Goal: Information Seeking & Learning: Learn about a topic

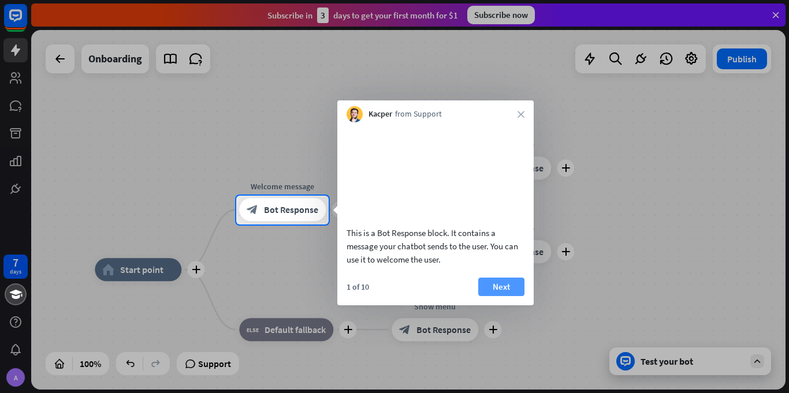
click at [504, 296] on button "Next" at bounding box center [501, 287] width 46 height 18
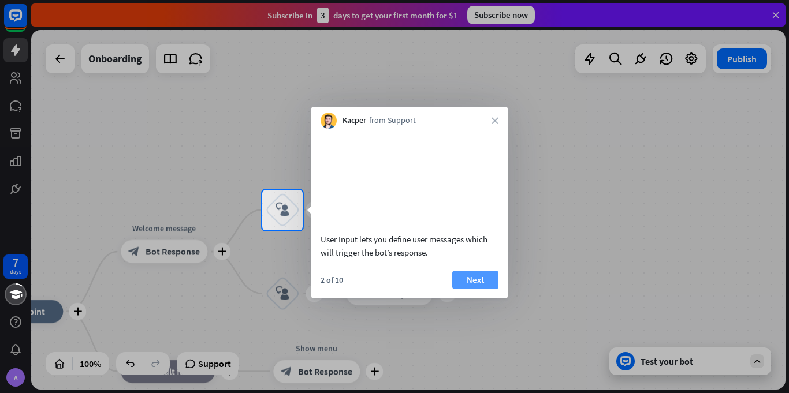
click at [472, 289] on button "Next" at bounding box center [475, 280] width 46 height 18
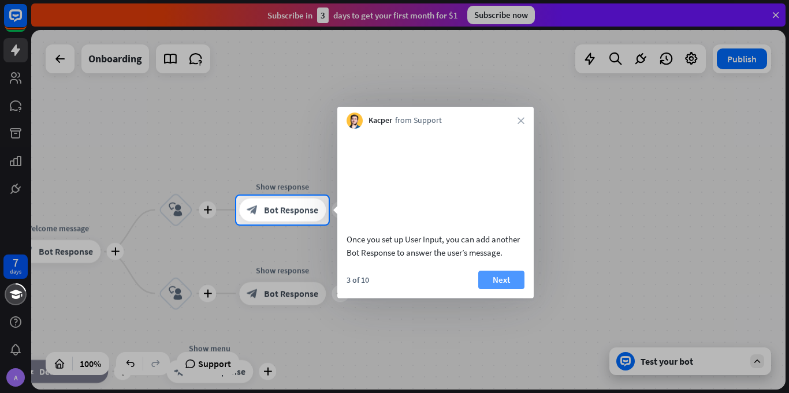
click at [511, 289] on button "Next" at bounding box center [501, 280] width 46 height 18
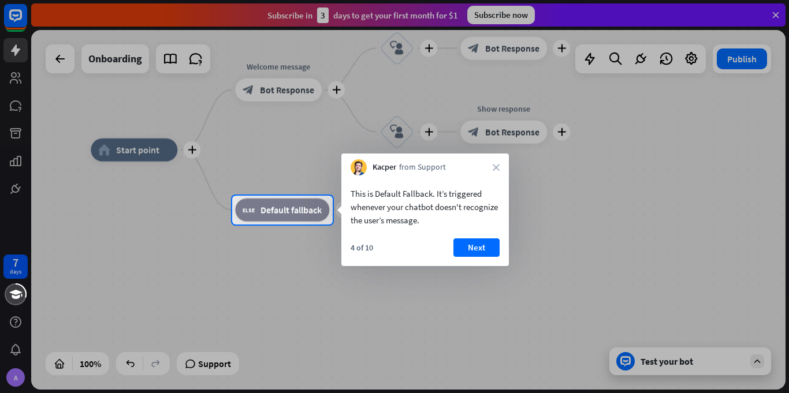
click at [463, 233] on div "This is Default Fallback. It’s triggered whenever your chatbot doesn't recogniz…" at bounding box center [425, 221] width 168 height 91
click at [473, 245] on button "Next" at bounding box center [477, 248] width 46 height 18
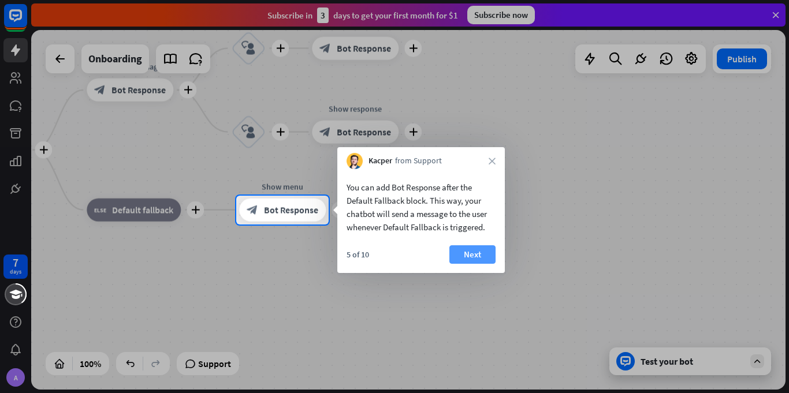
click at [471, 252] on button "Next" at bounding box center [472, 255] width 46 height 18
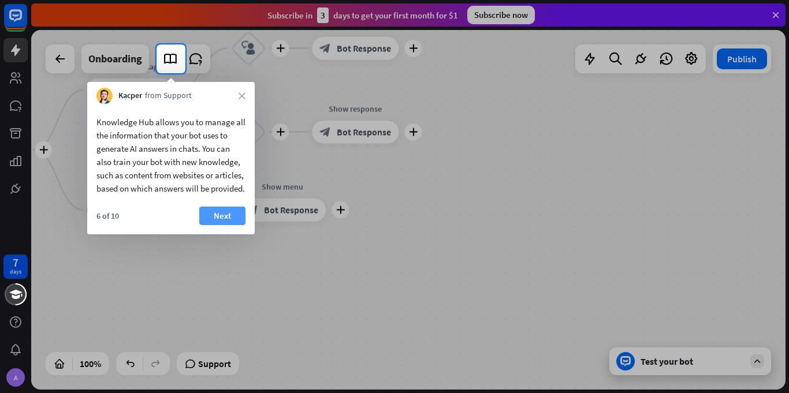
click at [220, 225] on button "Next" at bounding box center [222, 216] width 46 height 18
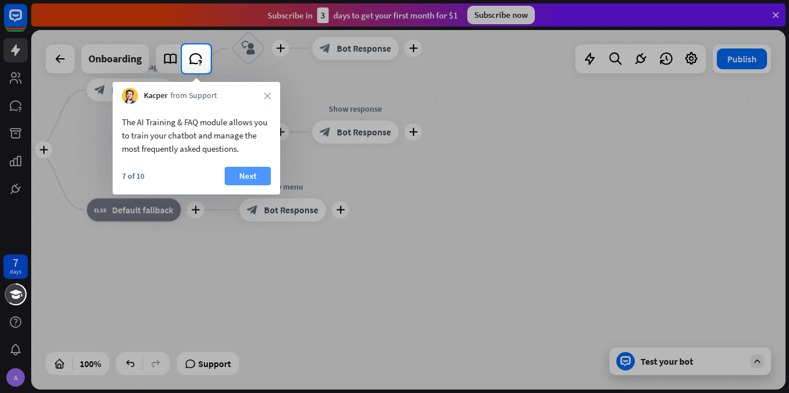
click at [251, 173] on button "Next" at bounding box center [248, 176] width 46 height 18
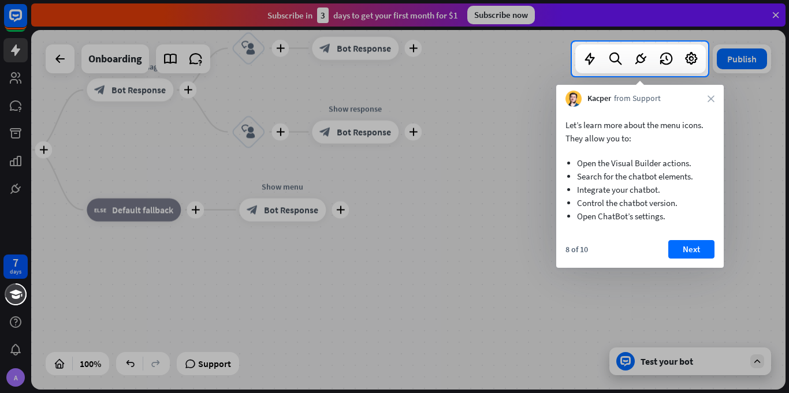
click at [693, 236] on div "Let’s learn more about the menu icons. They allow you to: Open the Visual Build…" at bounding box center [640, 187] width 168 height 161
click at [697, 250] on button "Next" at bounding box center [691, 249] width 46 height 18
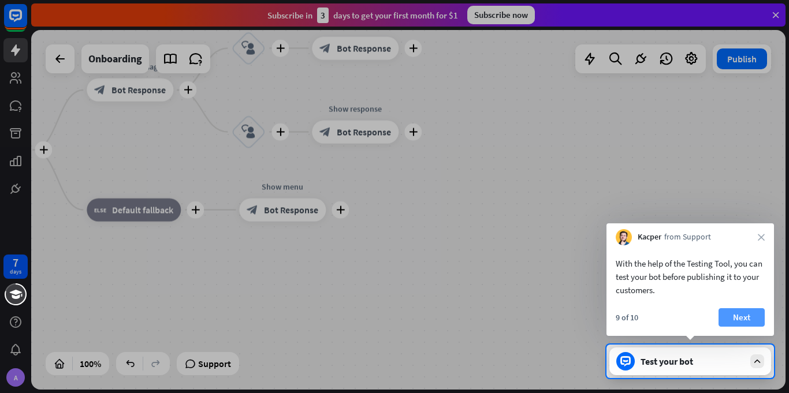
click at [747, 311] on button "Next" at bounding box center [742, 317] width 46 height 18
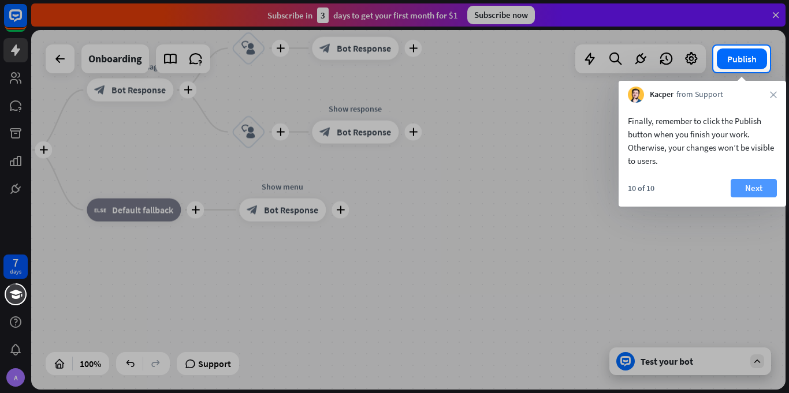
click at [753, 184] on button "Next" at bounding box center [754, 188] width 46 height 18
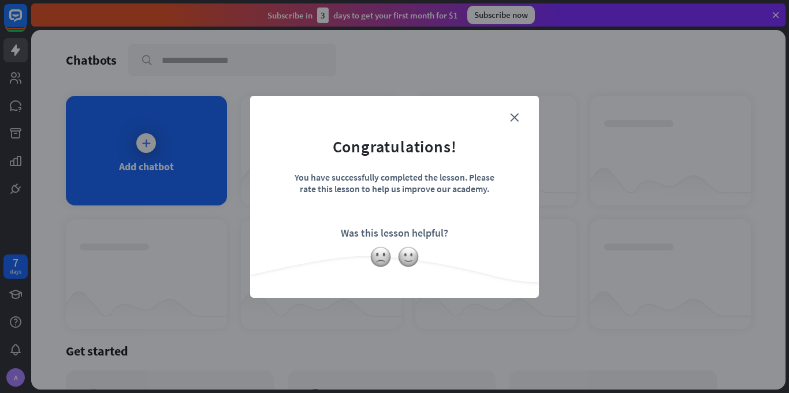
click at [504, 128] on form "Congratulations! You have successfully completed the lesson. Please rate this l…" at bounding box center [395, 179] width 260 height 138
click at [515, 114] on icon "close" at bounding box center [514, 117] width 9 height 9
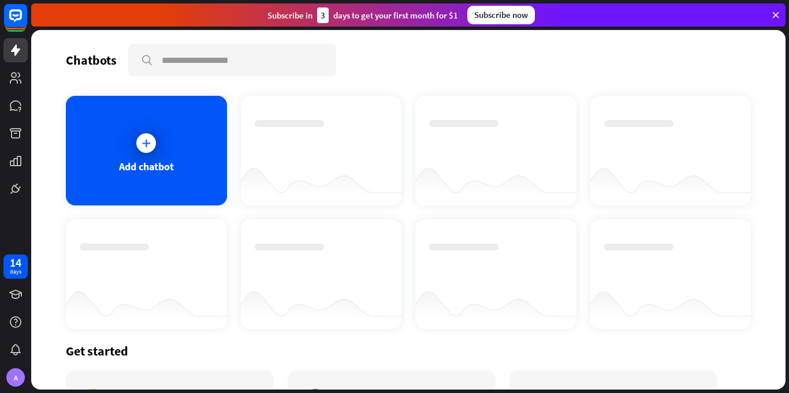
click at [151, 133] on div at bounding box center [146, 143] width 29 height 29
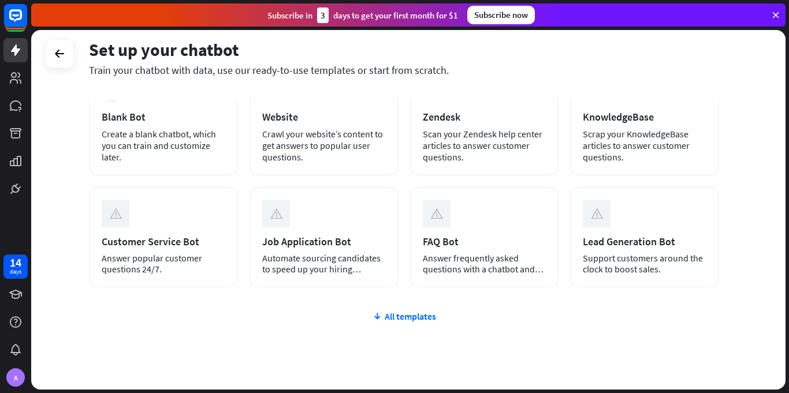
scroll to position [84, 0]
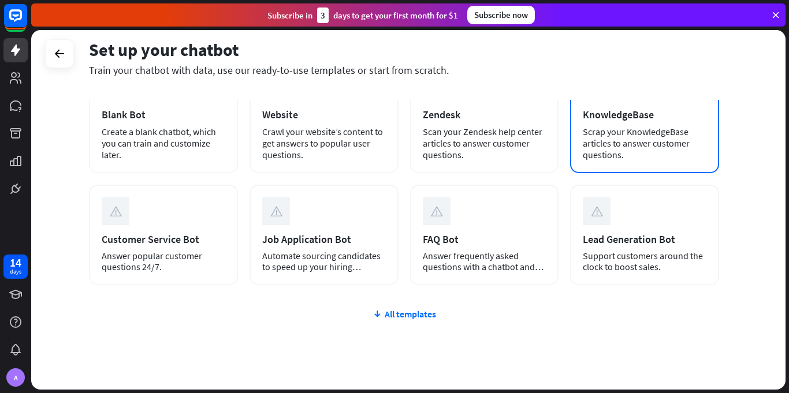
click at [618, 166] on div "AI KnowledgeBase Scrap your KnowledgeBase articles to answer customer questions." at bounding box center [644, 120] width 149 height 105
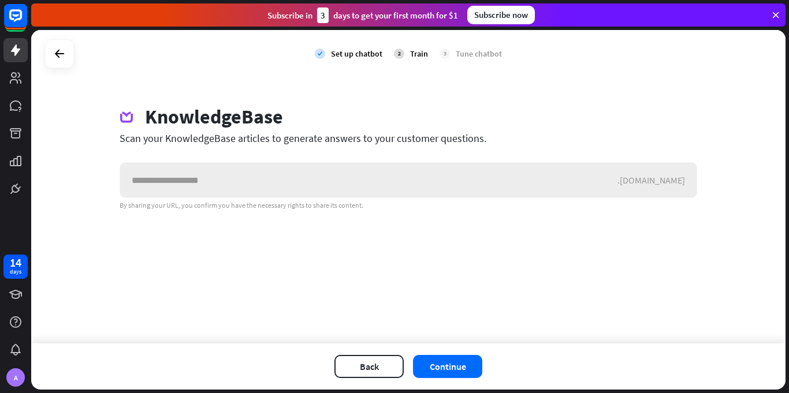
click at [417, 185] on input "text" at bounding box center [368, 180] width 497 height 35
click at [259, 183] on input "text" at bounding box center [368, 180] width 497 height 35
click at [53, 47] on icon at bounding box center [60, 54] width 14 height 14
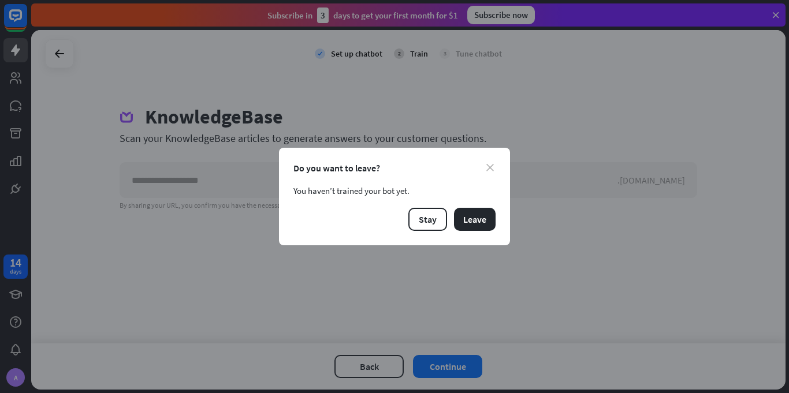
click at [492, 164] on icon "close" at bounding box center [490, 168] width 8 height 8
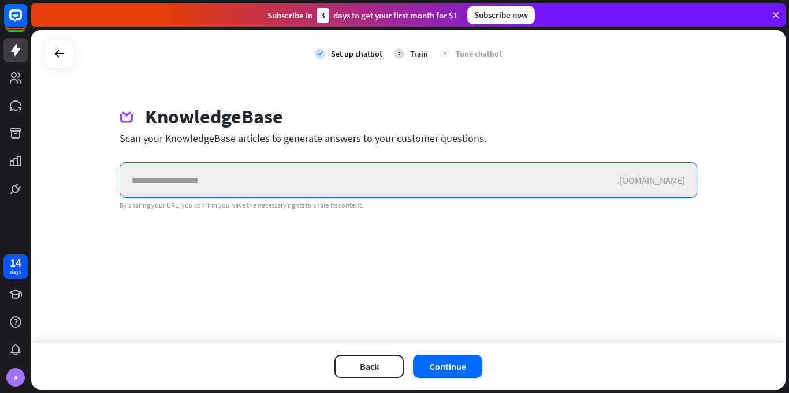
click at [414, 169] on input "text" at bounding box center [368, 180] width 497 height 35
type input "***"
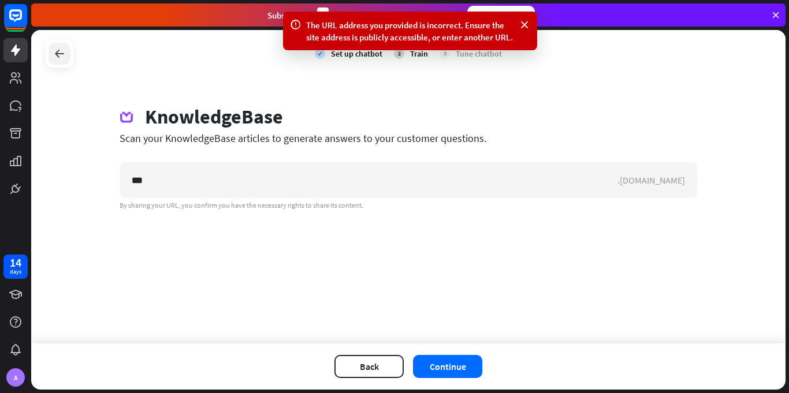
click at [62, 56] on icon at bounding box center [60, 54] width 14 height 14
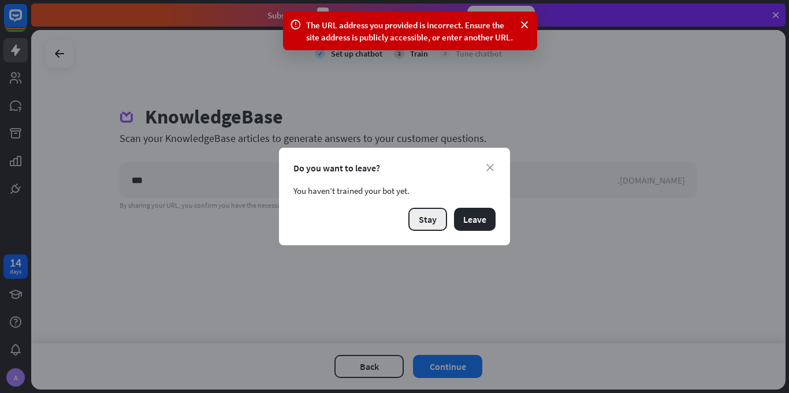
click at [434, 220] on button "Stay" at bounding box center [427, 219] width 39 height 23
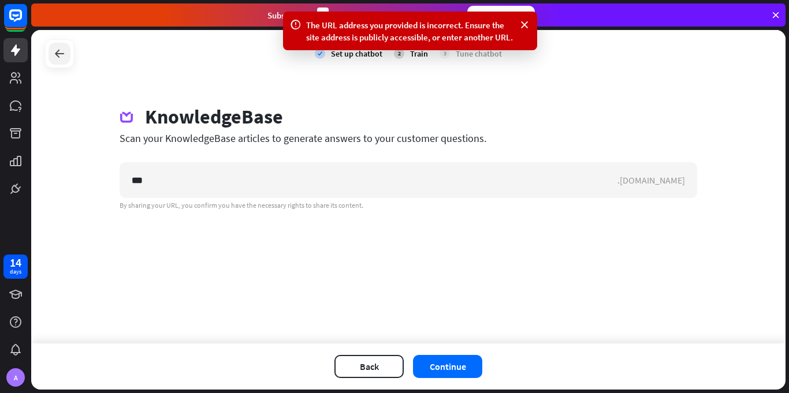
click at [60, 47] on icon at bounding box center [60, 54] width 14 height 14
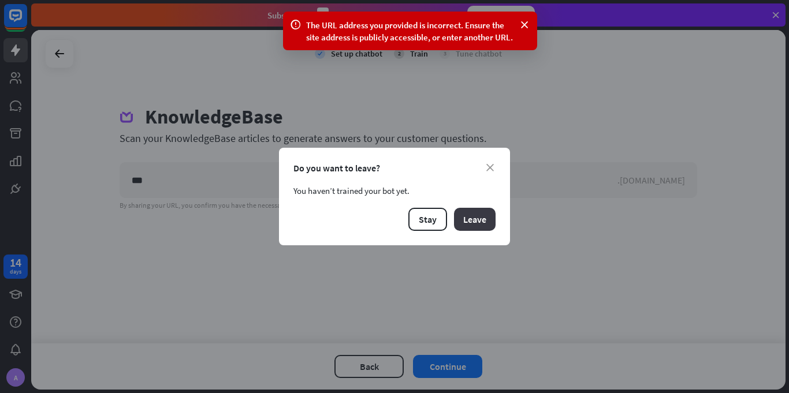
click at [474, 217] on button "Leave" at bounding box center [475, 219] width 42 height 23
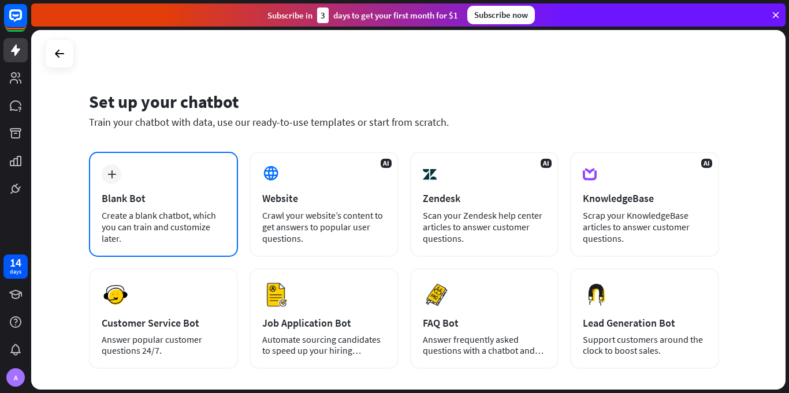
click at [143, 222] on div "Create a blank chatbot, which you can train and customize later." at bounding box center [164, 227] width 124 height 35
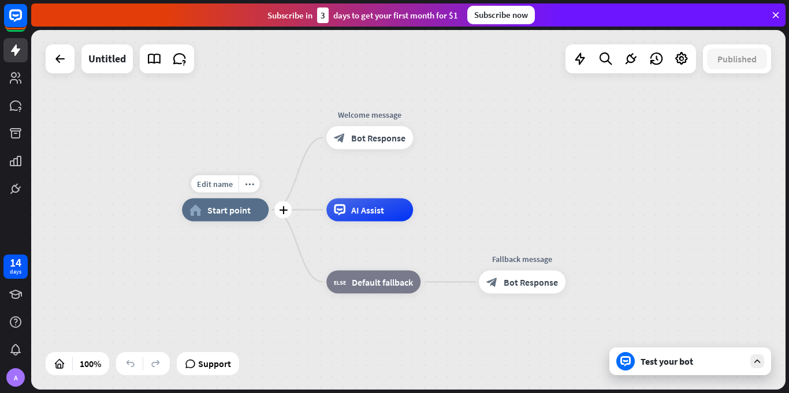
click at [237, 211] on span "Start point" at bounding box center [228, 211] width 43 height 12
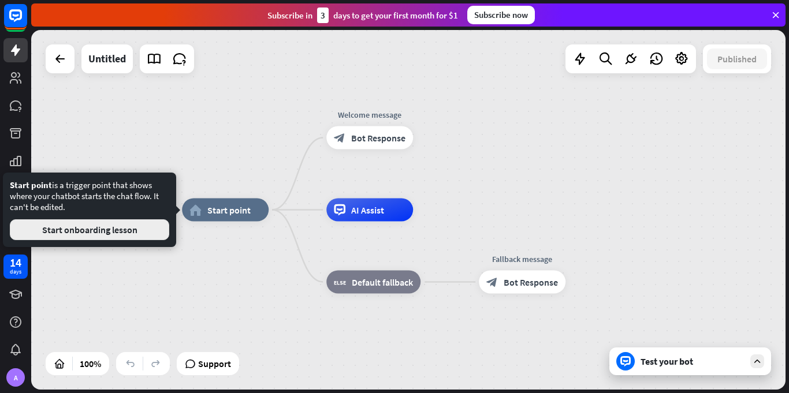
click at [154, 226] on button "Start onboarding lesson" at bounding box center [89, 230] width 159 height 21
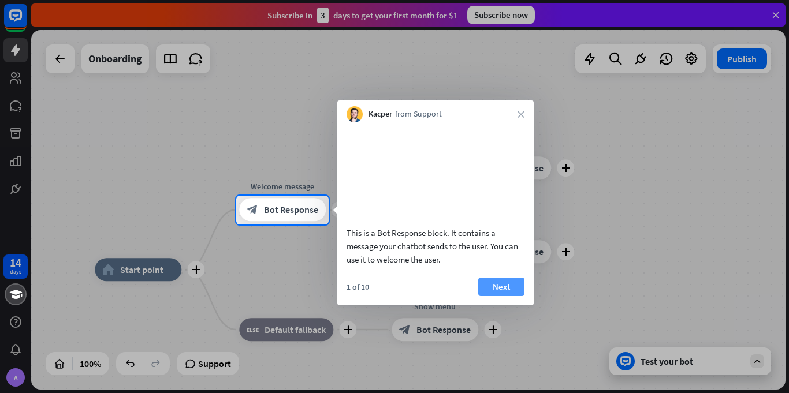
click at [497, 296] on button "Next" at bounding box center [501, 287] width 46 height 18
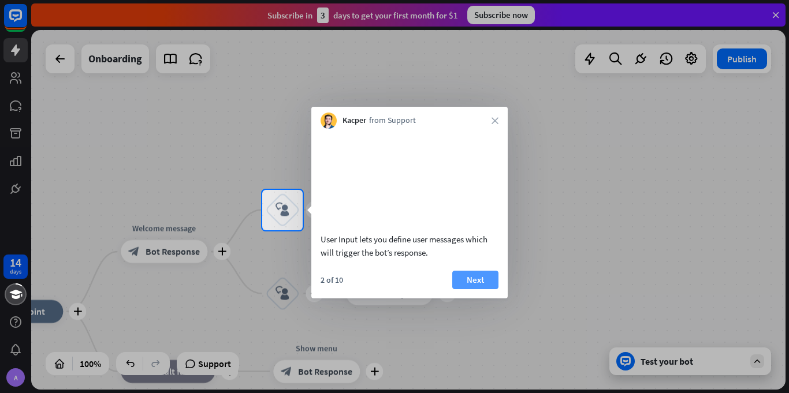
click at [482, 289] on button "Next" at bounding box center [475, 280] width 46 height 18
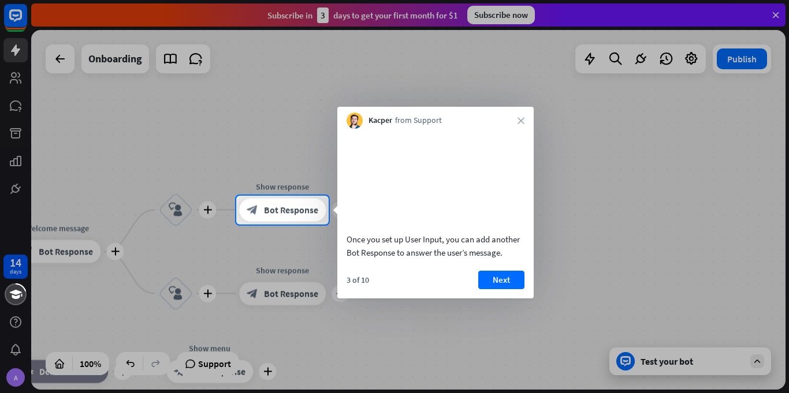
click at [229, 194] on div at bounding box center [394, 98] width 789 height 196
click at [248, 211] on icon "block_bot_response" at bounding box center [253, 211] width 12 height 12
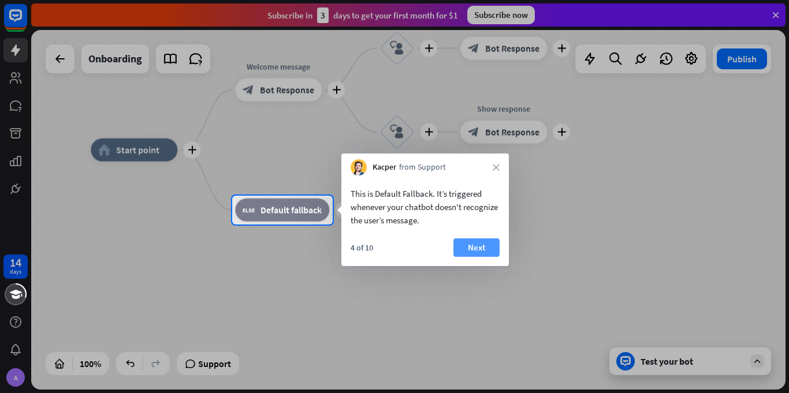
click at [479, 239] on button "Next" at bounding box center [477, 248] width 46 height 18
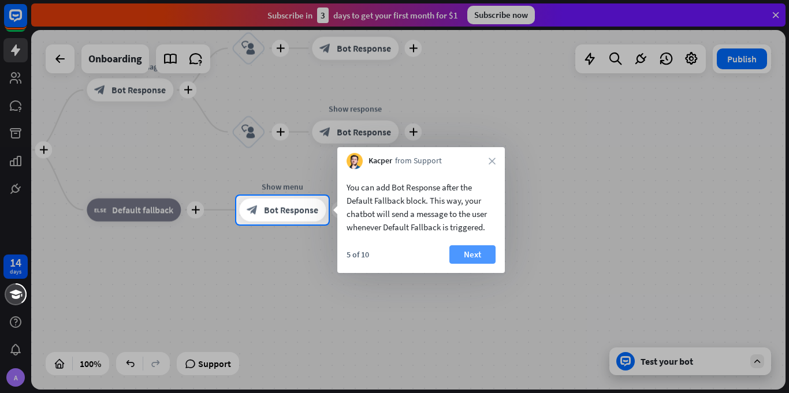
click at [488, 257] on button "Next" at bounding box center [472, 255] width 46 height 18
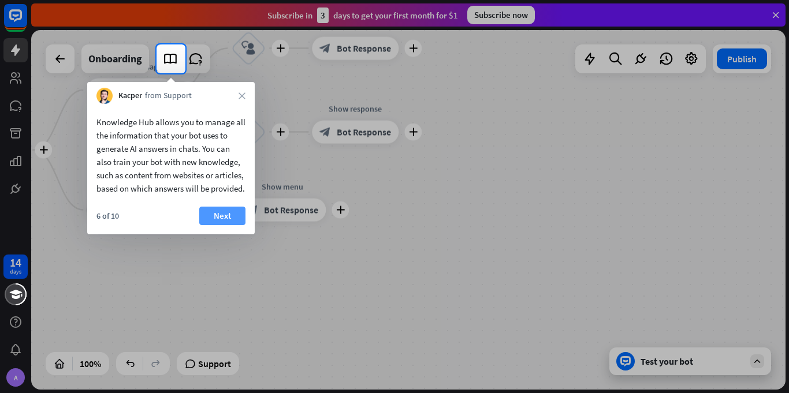
click at [210, 223] on button "Next" at bounding box center [222, 216] width 46 height 18
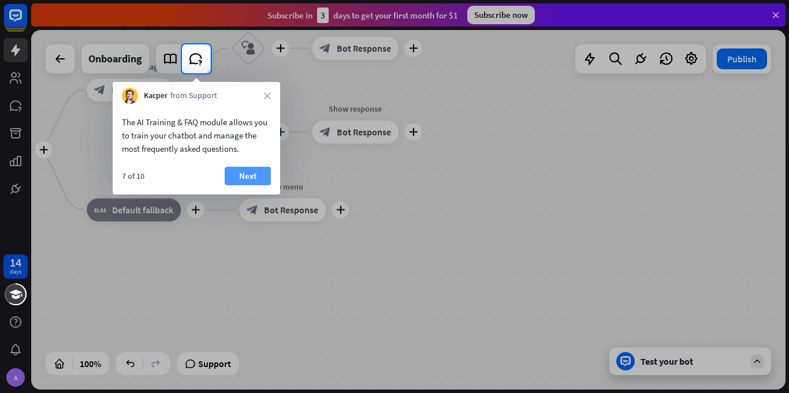
click at [254, 169] on button "Next" at bounding box center [248, 176] width 46 height 18
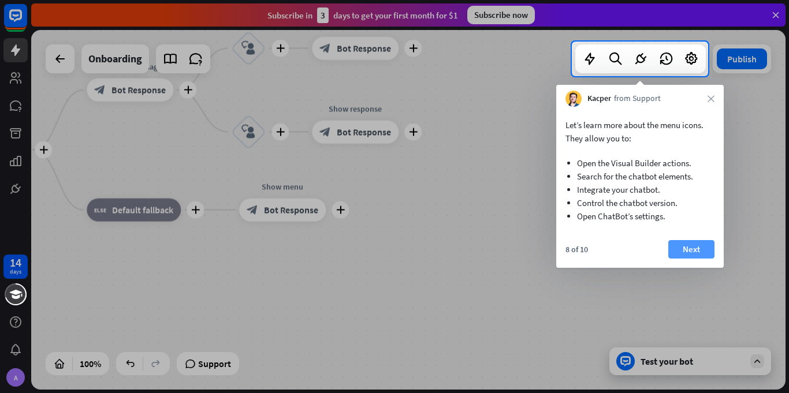
click at [707, 244] on button "Next" at bounding box center [691, 249] width 46 height 18
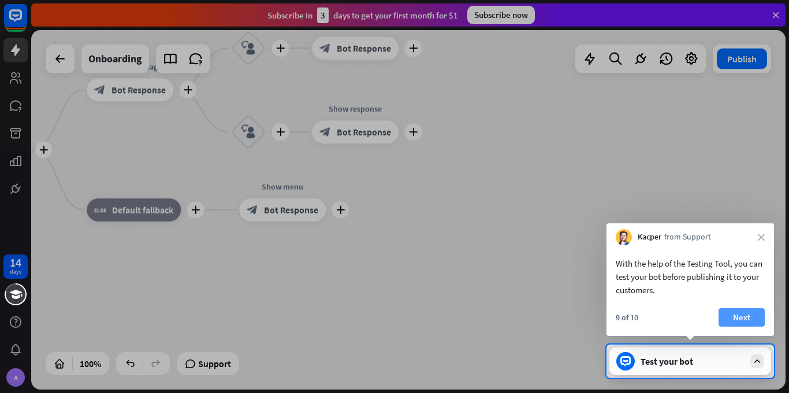
click at [734, 317] on button "Next" at bounding box center [742, 317] width 46 height 18
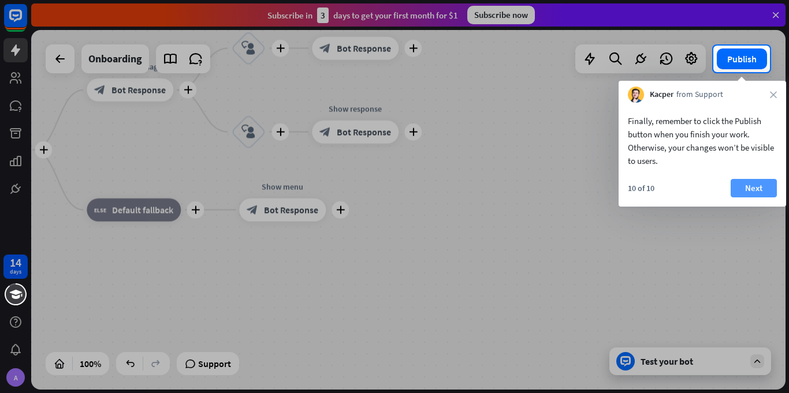
click at [765, 183] on button "Next" at bounding box center [754, 188] width 46 height 18
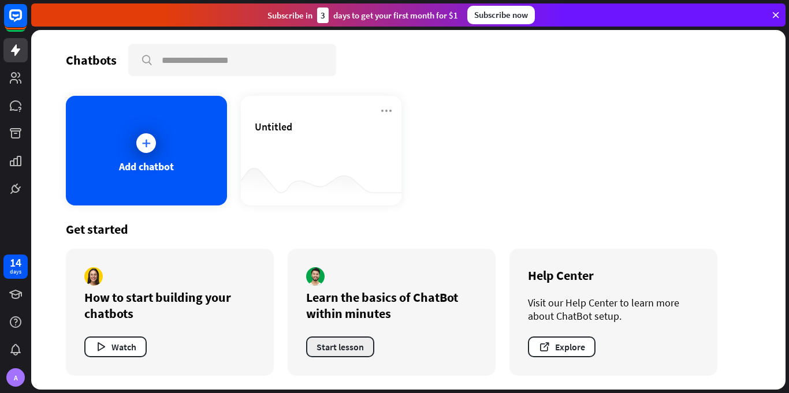
click at [340, 347] on button "Start lesson" at bounding box center [340, 347] width 68 height 21
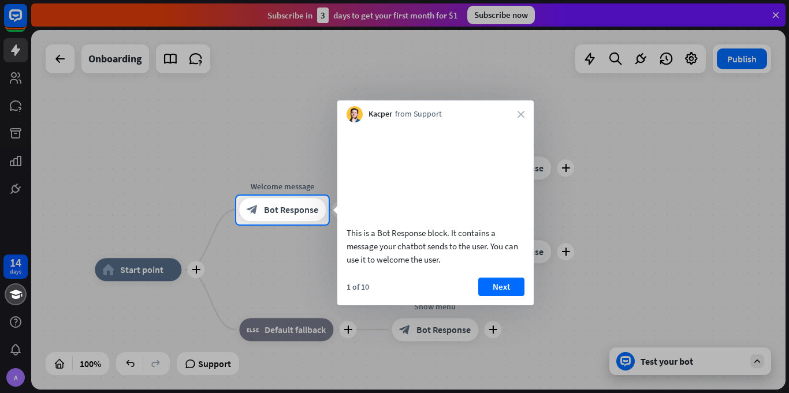
click at [16, 92] on div at bounding box center [394, 98] width 789 height 196
click at [490, 296] on button "Next" at bounding box center [501, 287] width 46 height 18
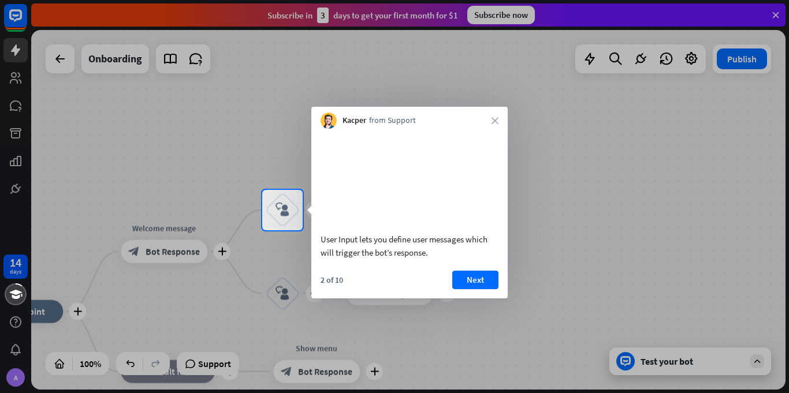
click at [490, 289] on button "Next" at bounding box center [475, 280] width 46 height 18
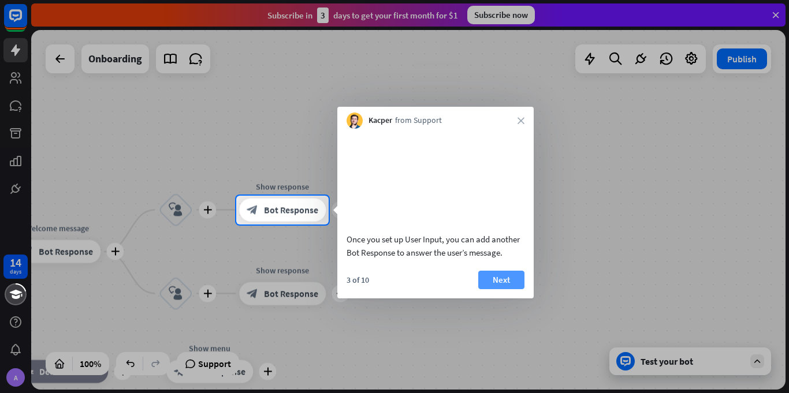
click at [501, 289] on button "Next" at bounding box center [501, 280] width 46 height 18
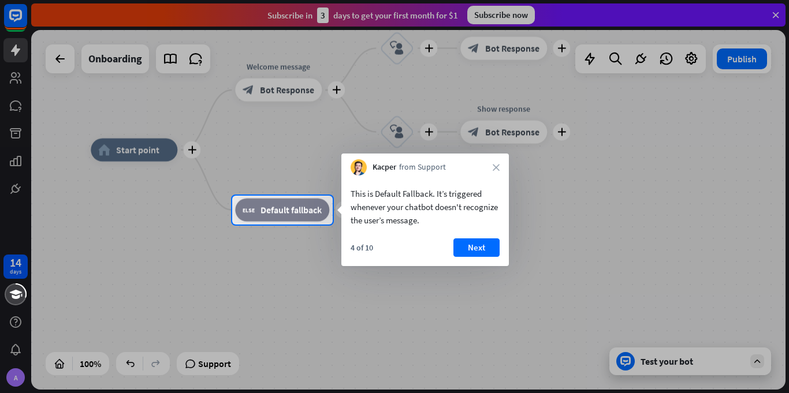
click at [478, 237] on div "This is Default Fallback. It’s triggered whenever your chatbot doesn't recogniz…" at bounding box center [425, 221] width 168 height 91
click at [477, 243] on button "Next" at bounding box center [477, 248] width 46 height 18
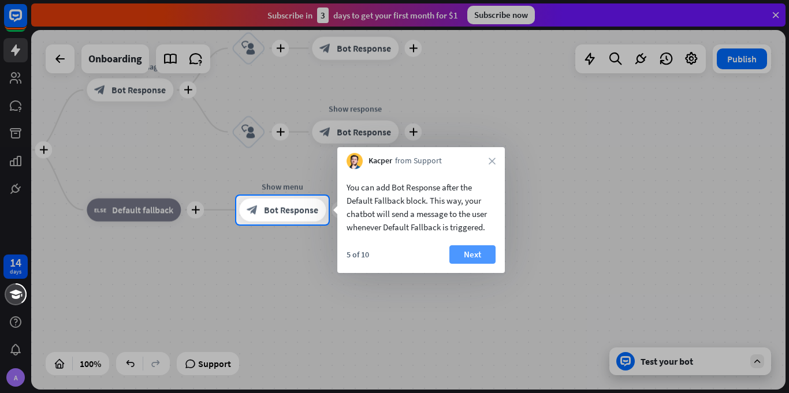
click at [485, 249] on button "Next" at bounding box center [472, 255] width 46 height 18
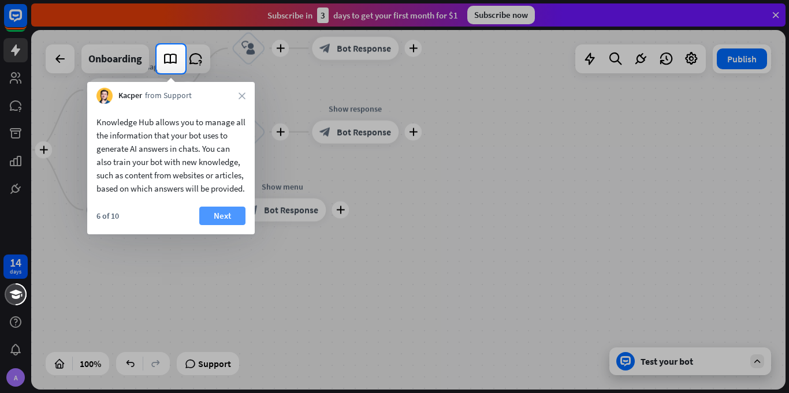
click at [211, 224] on button "Next" at bounding box center [222, 216] width 46 height 18
click at [211, 224] on div "plus home_2 Start point plus Welcome message block_bot_response Bot Response pl…" at bounding box center [319, 330] width 754 height 360
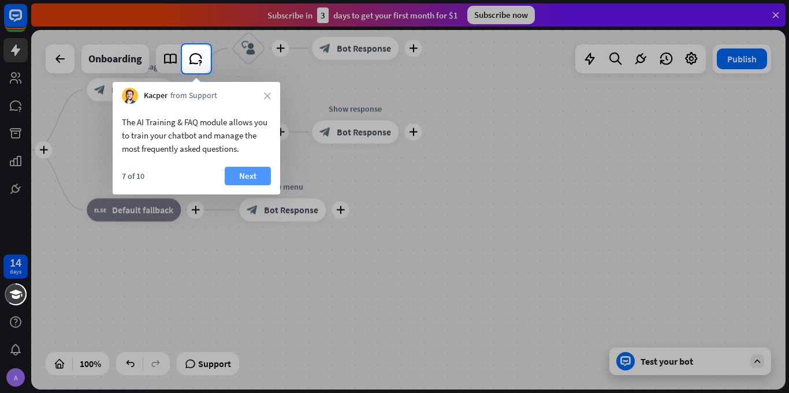
click at [237, 173] on button "Next" at bounding box center [248, 176] width 46 height 18
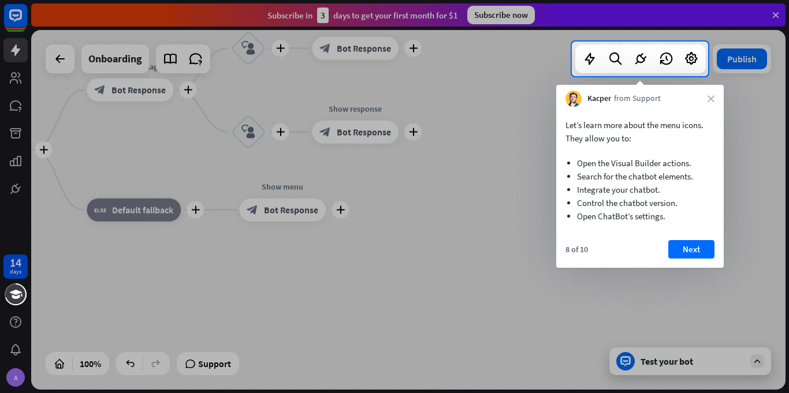
click at [689, 237] on div "Let’s learn more about the menu icons. They allow you to: Open the Visual Build…" at bounding box center [640, 187] width 168 height 161
click at [692, 243] on button "Next" at bounding box center [691, 249] width 46 height 18
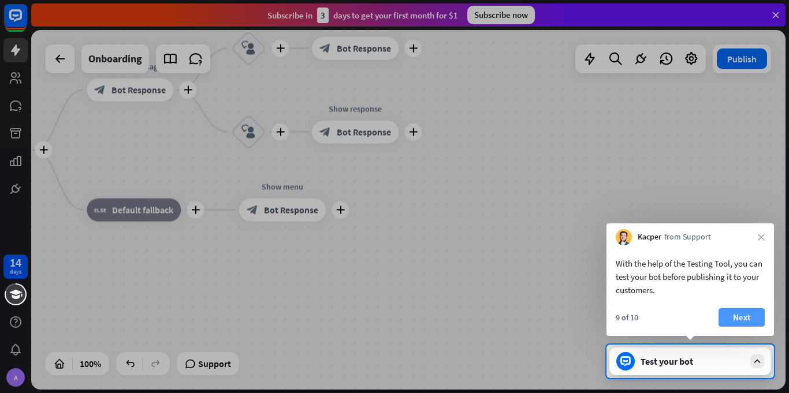
click at [748, 317] on button "Next" at bounding box center [742, 317] width 46 height 18
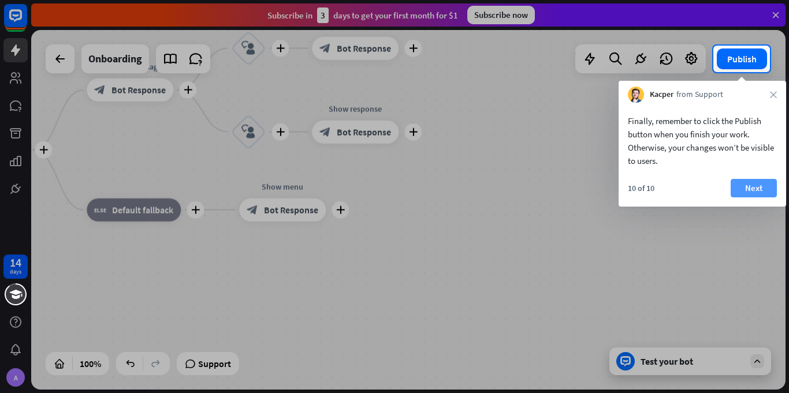
click at [754, 180] on button "Next" at bounding box center [754, 188] width 46 height 18
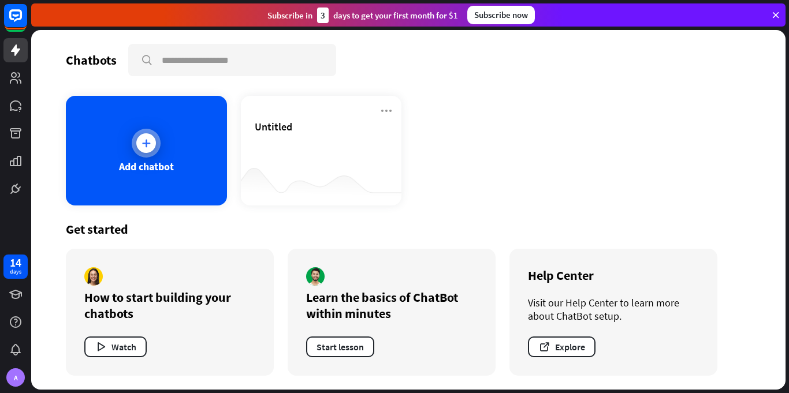
click at [191, 133] on div "Add chatbot" at bounding box center [146, 151] width 161 height 110
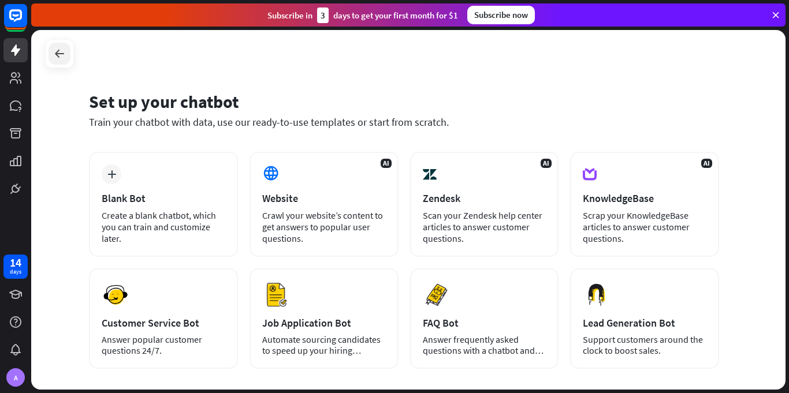
click at [53, 54] on icon at bounding box center [60, 54] width 14 height 14
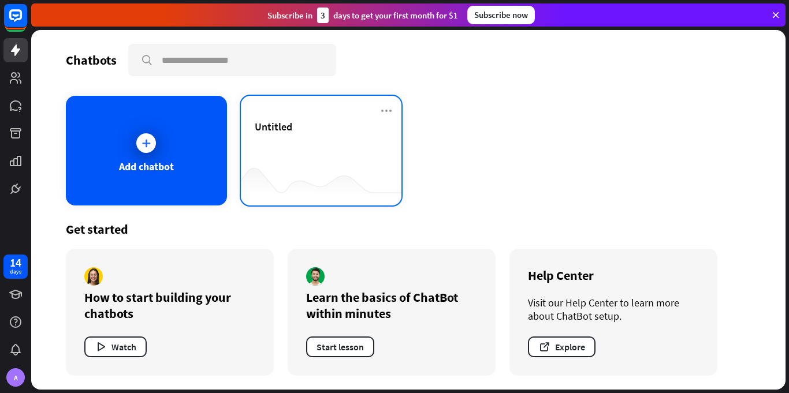
click at [380, 155] on div "Untitled" at bounding box center [321, 140] width 133 height 40
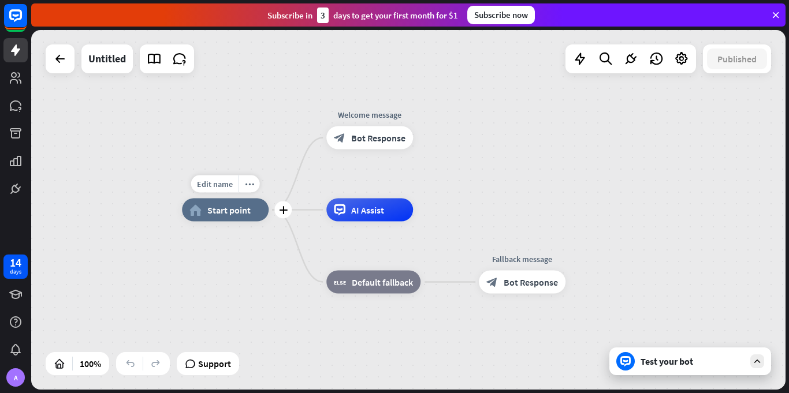
click at [210, 214] on span "Start point" at bounding box center [228, 211] width 43 height 12
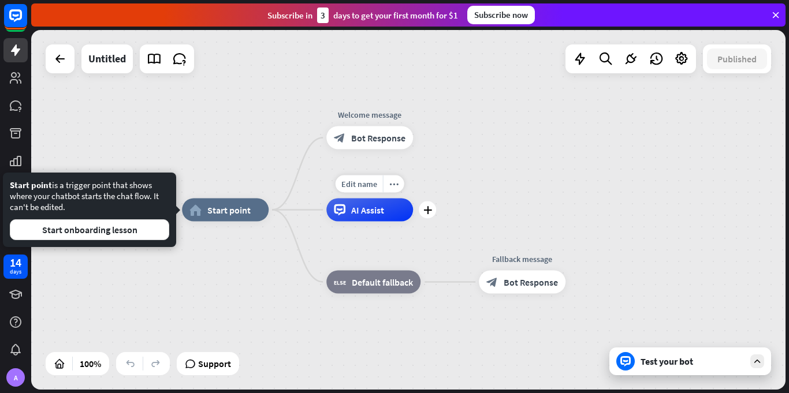
click at [365, 212] on span "AI Assist" at bounding box center [367, 211] width 33 height 12
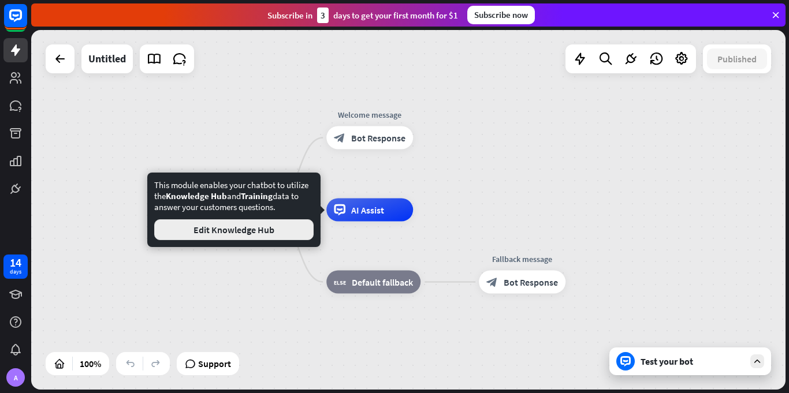
click at [276, 234] on button "Edit Knowledge Hub" at bounding box center [233, 230] width 159 height 21
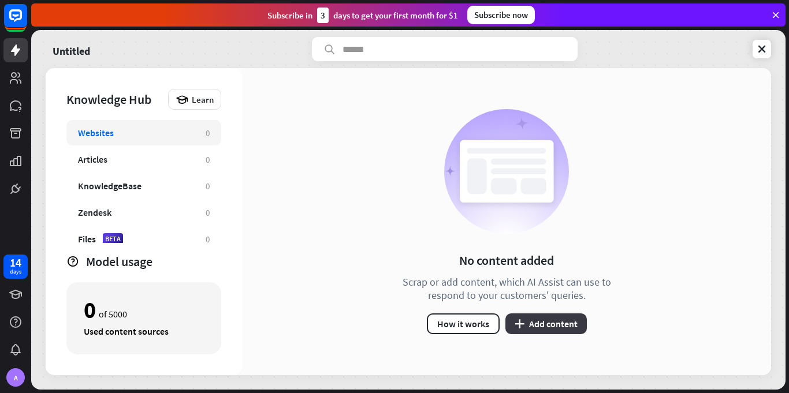
click at [525, 315] on button "plus Add content" at bounding box center [546, 324] width 81 height 21
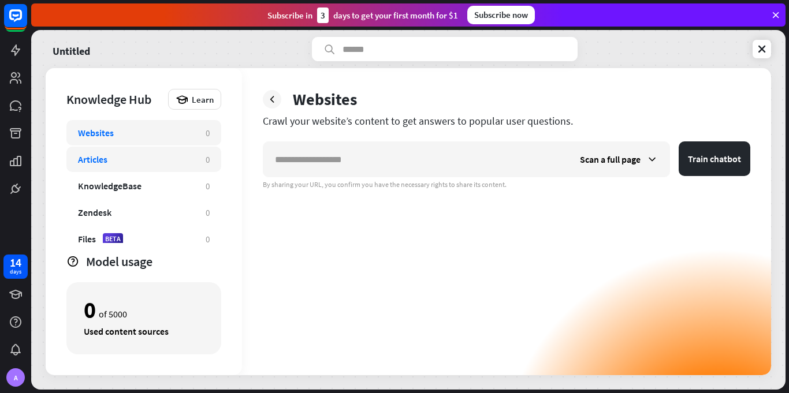
click at [95, 160] on div "Articles" at bounding box center [92, 160] width 29 height 12
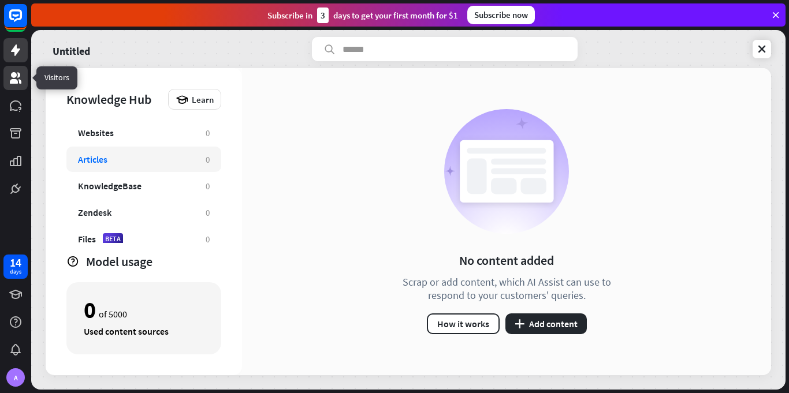
click at [13, 69] on link at bounding box center [15, 78] width 24 height 24
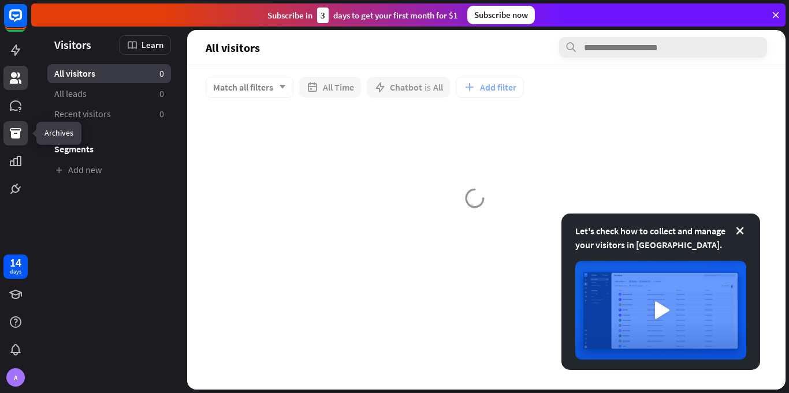
click at [13, 125] on link at bounding box center [15, 133] width 24 height 24
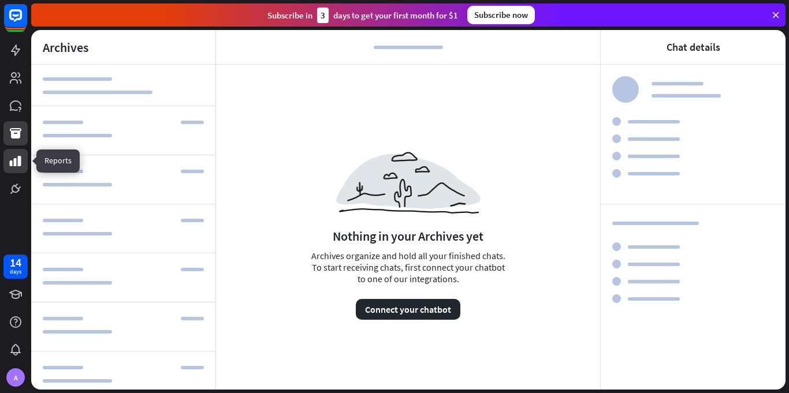
click at [11, 167] on icon at bounding box center [16, 161] width 14 height 14
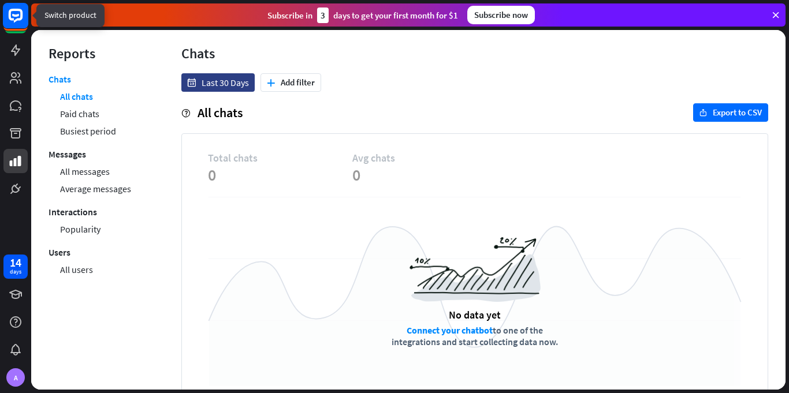
click at [14, 27] on rect at bounding box center [15, 15] width 25 height 25
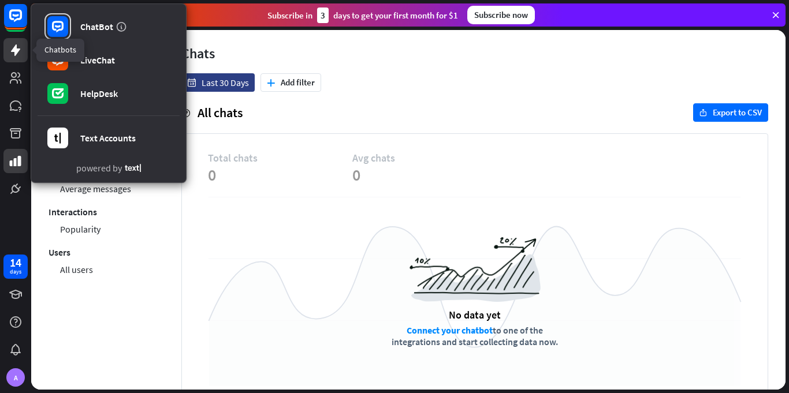
click at [26, 49] on link at bounding box center [15, 50] width 24 height 24
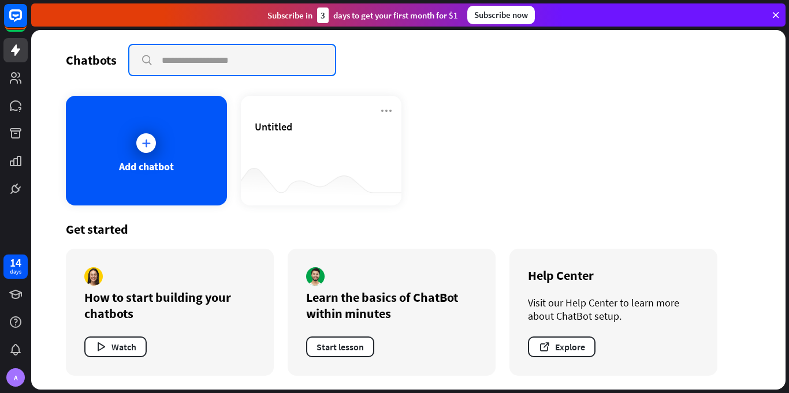
click at [183, 55] on input "text" at bounding box center [232, 60] width 206 height 30
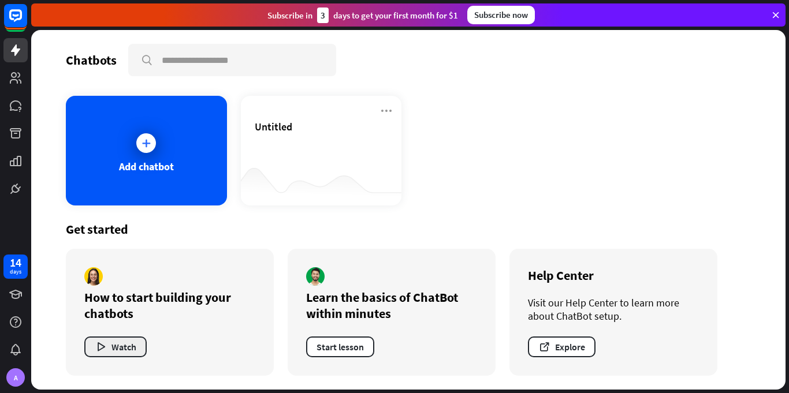
click at [111, 337] on button "Watch" at bounding box center [115, 347] width 62 height 21
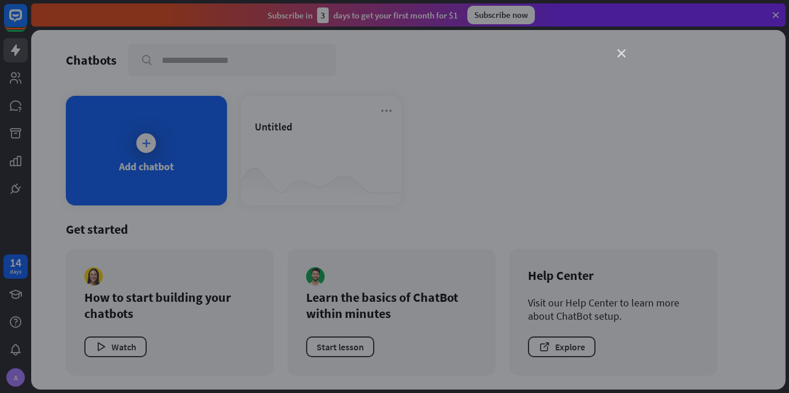
click at [624, 50] on icon "close" at bounding box center [622, 54] width 8 height 8
